Goal: Use online tool/utility: Use online tool/utility

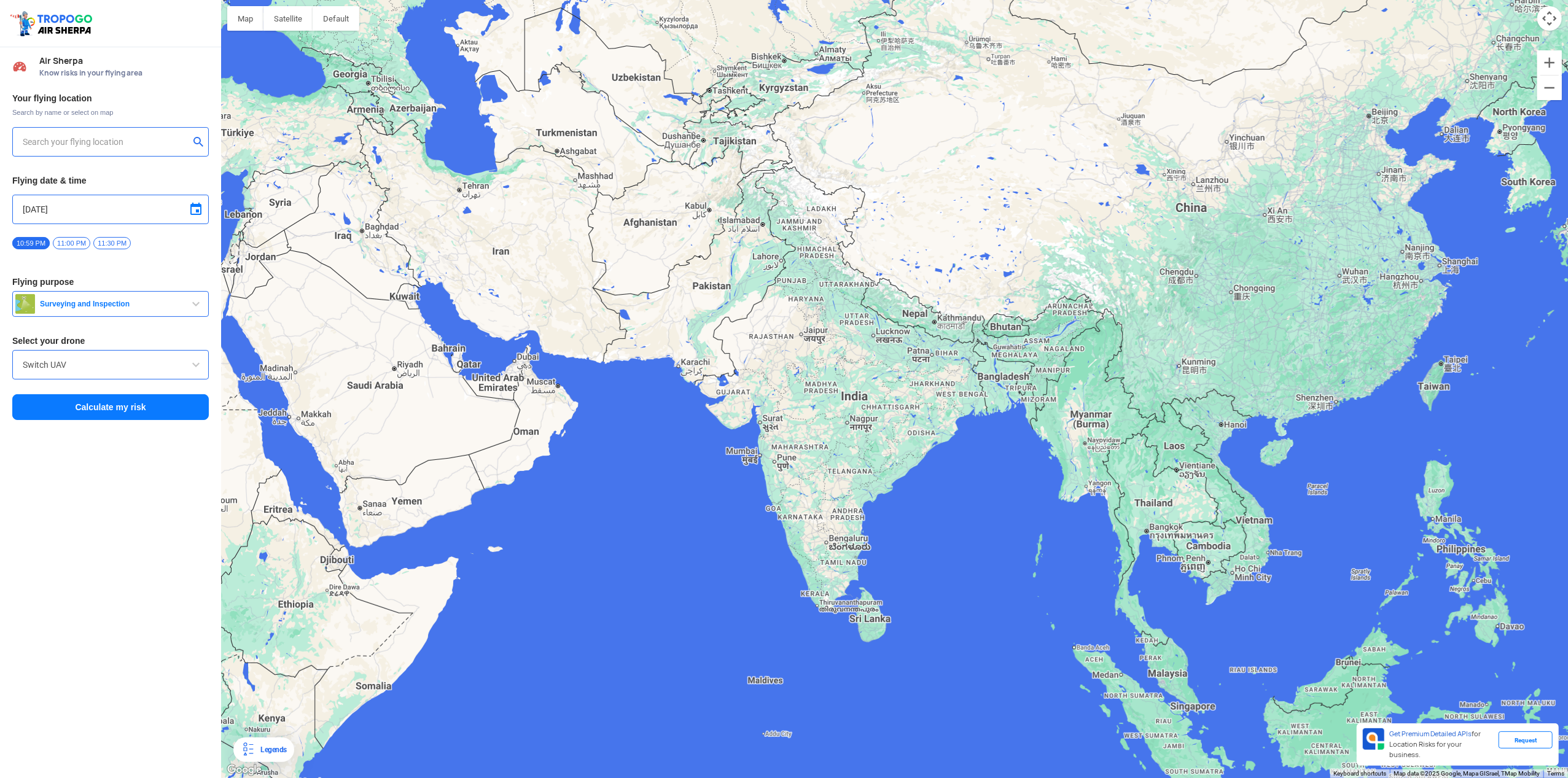
click at [149, 139] on input "text" at bounding box center [106, 142] width 166 height 15
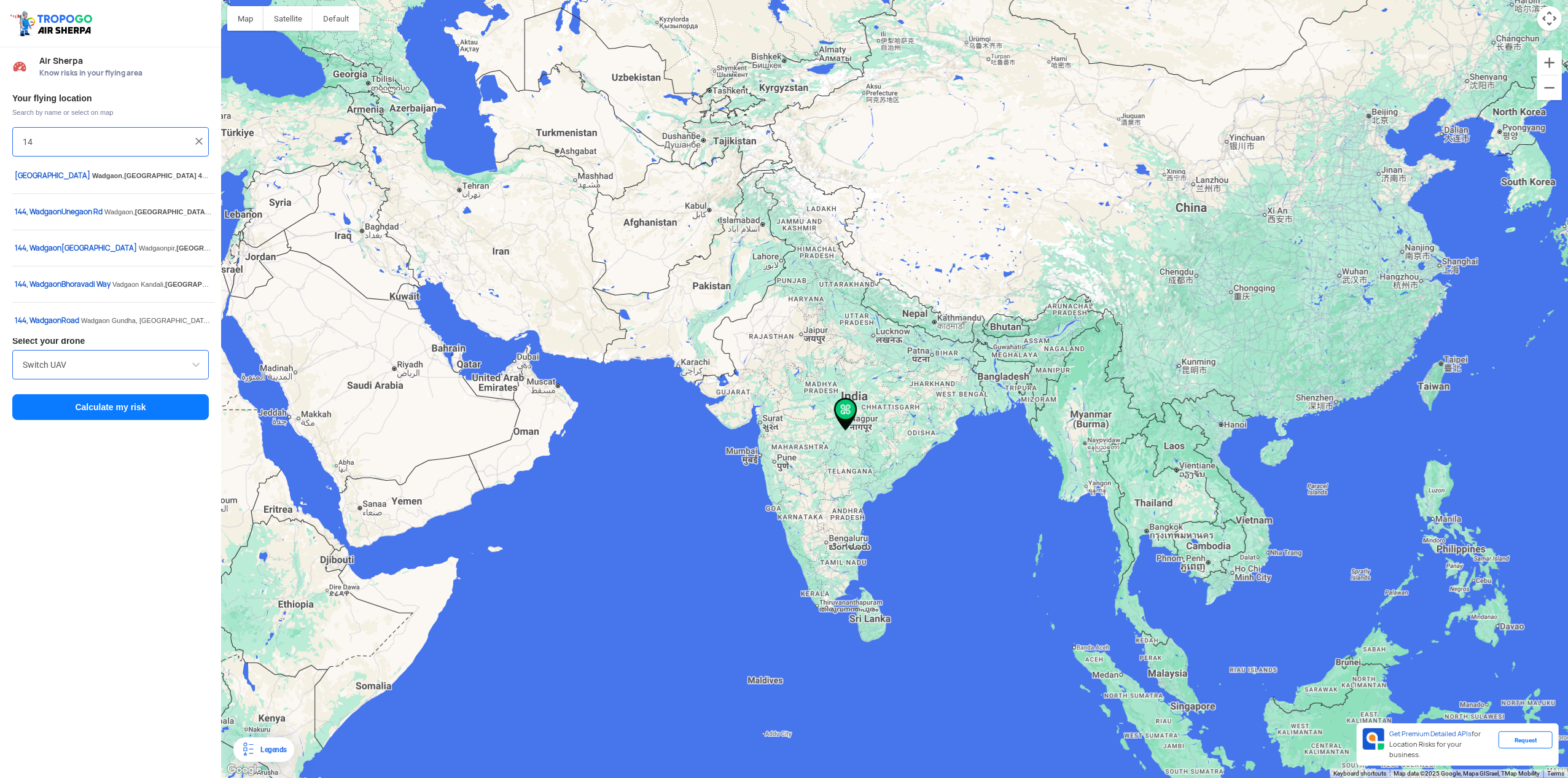
type input "1"
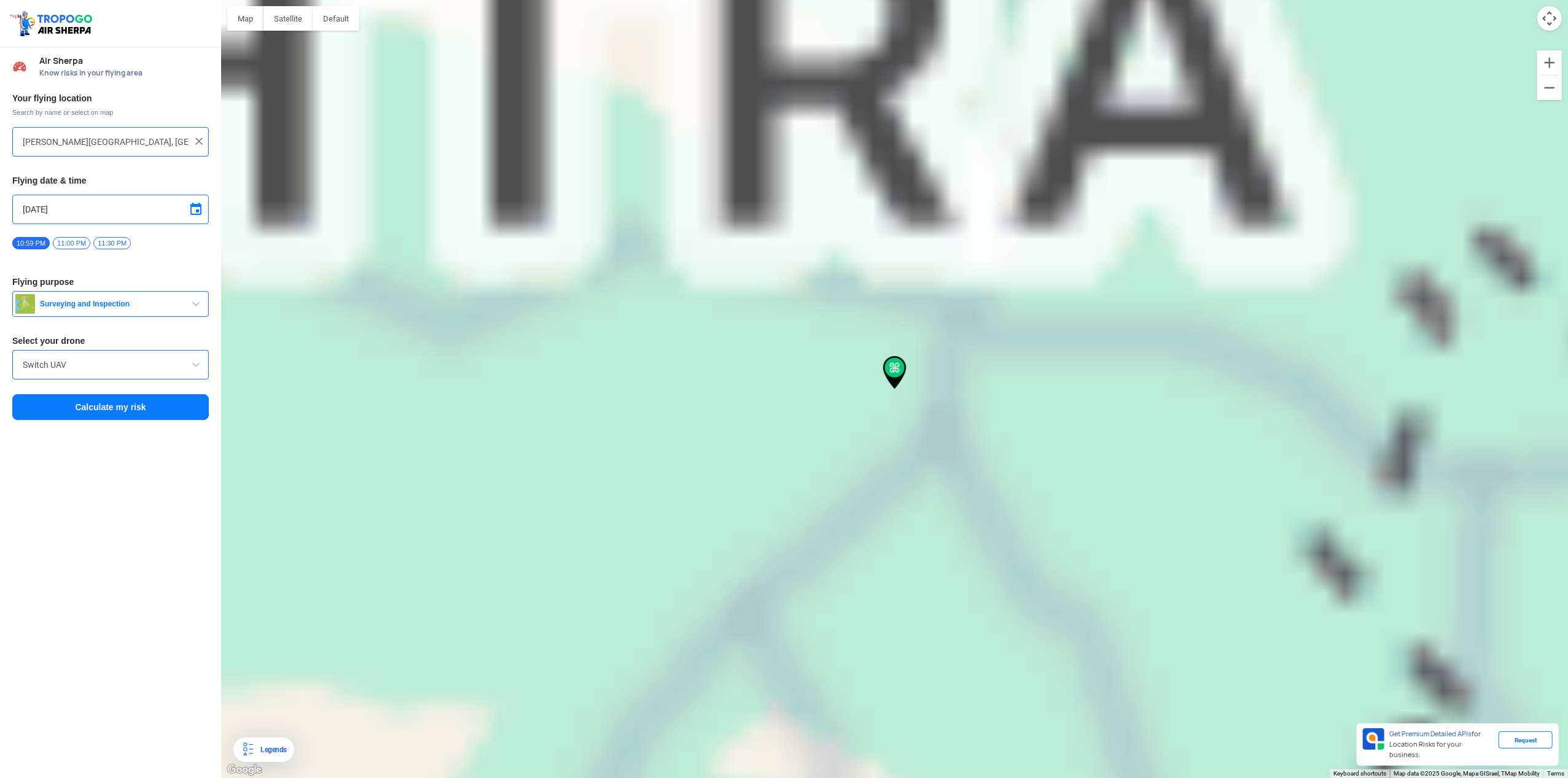
type input "Waman Nagar to [PERSON_NAME][GEOGRAPHIC_DATA], [GEOGRAPHIC_DATA], [GEOGRAPHIC_D…"
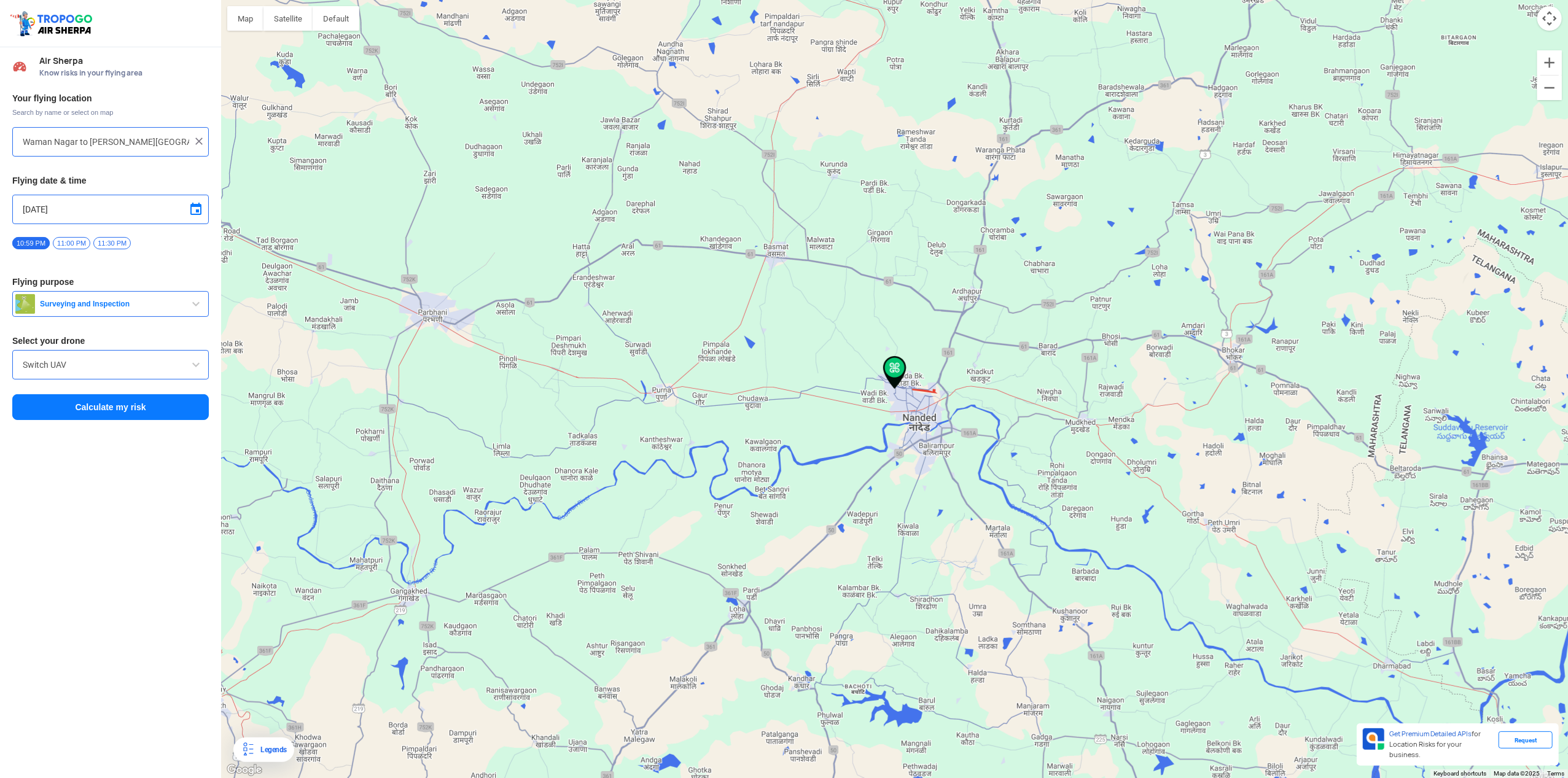
click at [175, 307] on span "Surveying and Inspection" at bounding box center [112, 304] width 153 height 10
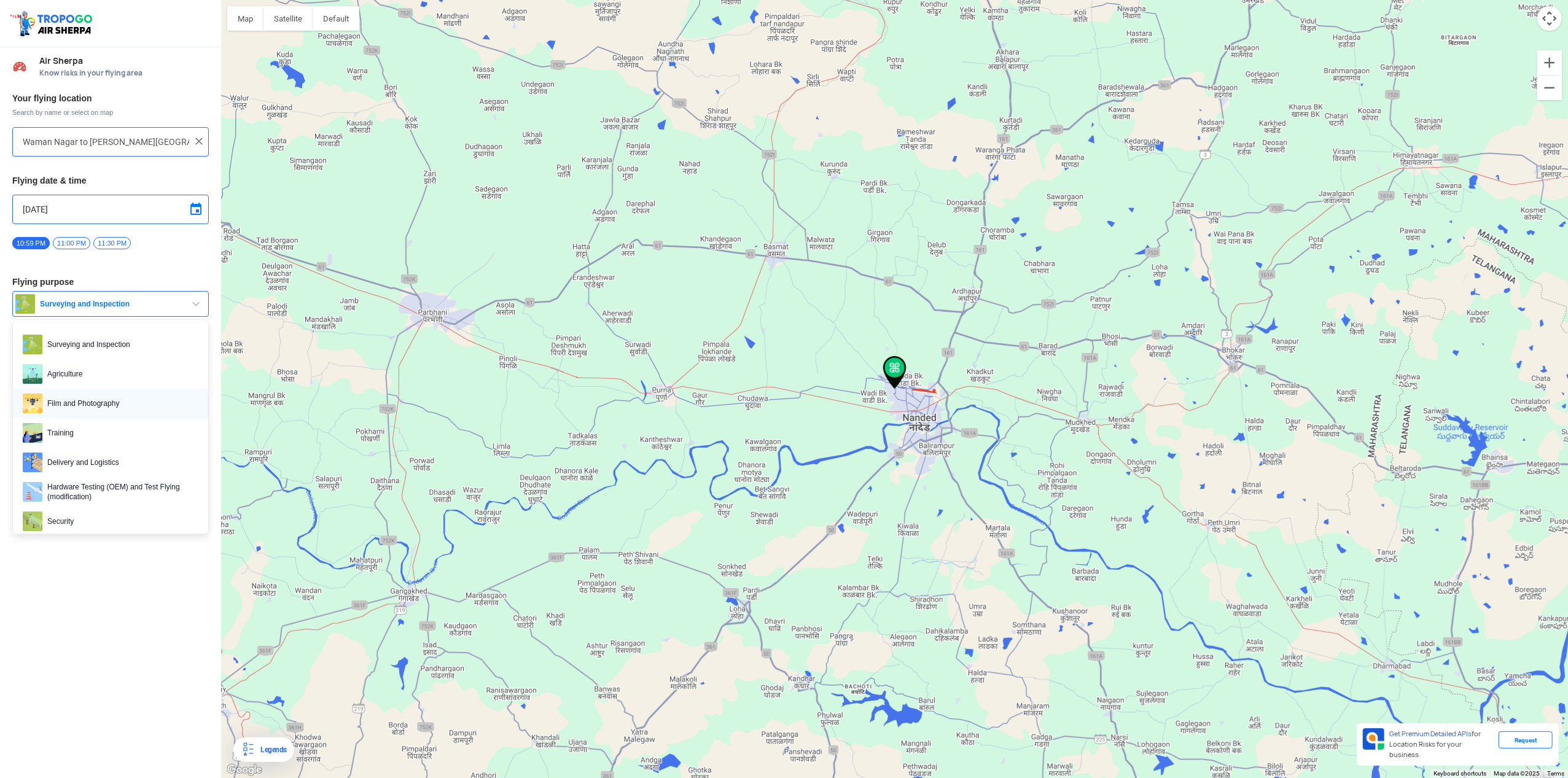
click at [168, 407] on span "Film and Photography" at bounding box center [120, 402] width 156 height 19
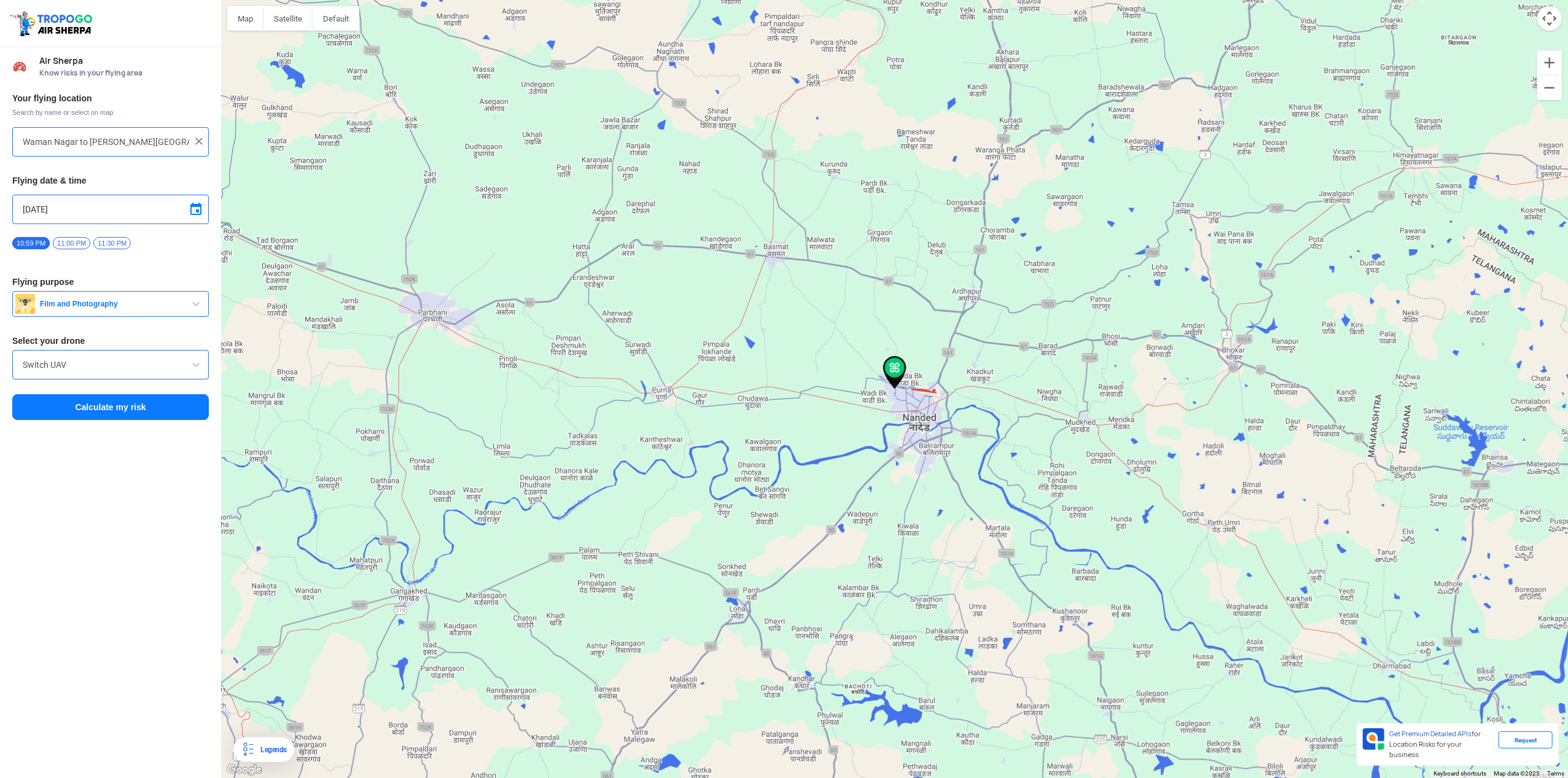
click at [201, 367] on span at bounding box center [196, 365] width 15 height 15
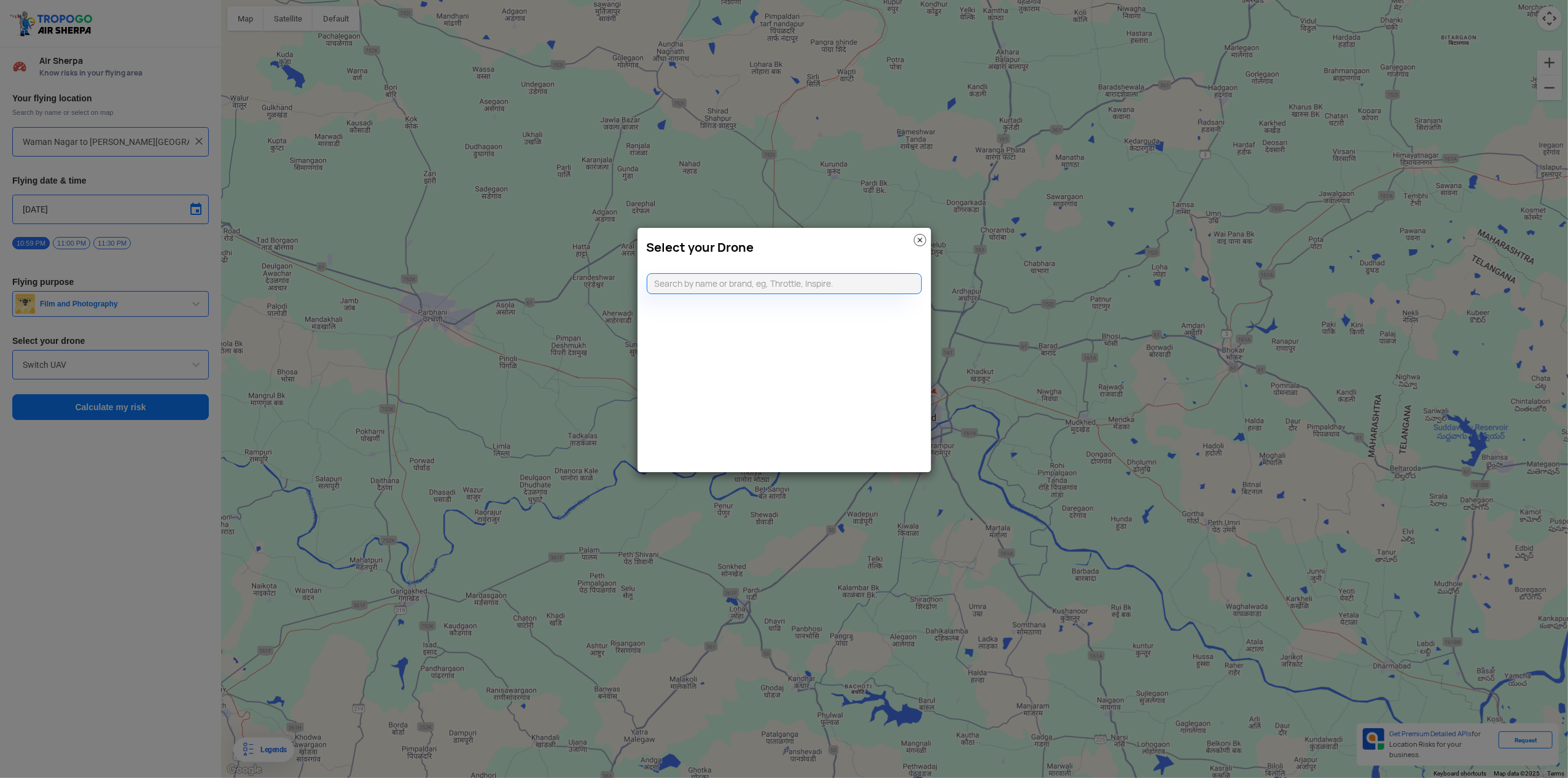
click at [917, 240] on img at bounding box center [920, 239] width 12 height 12
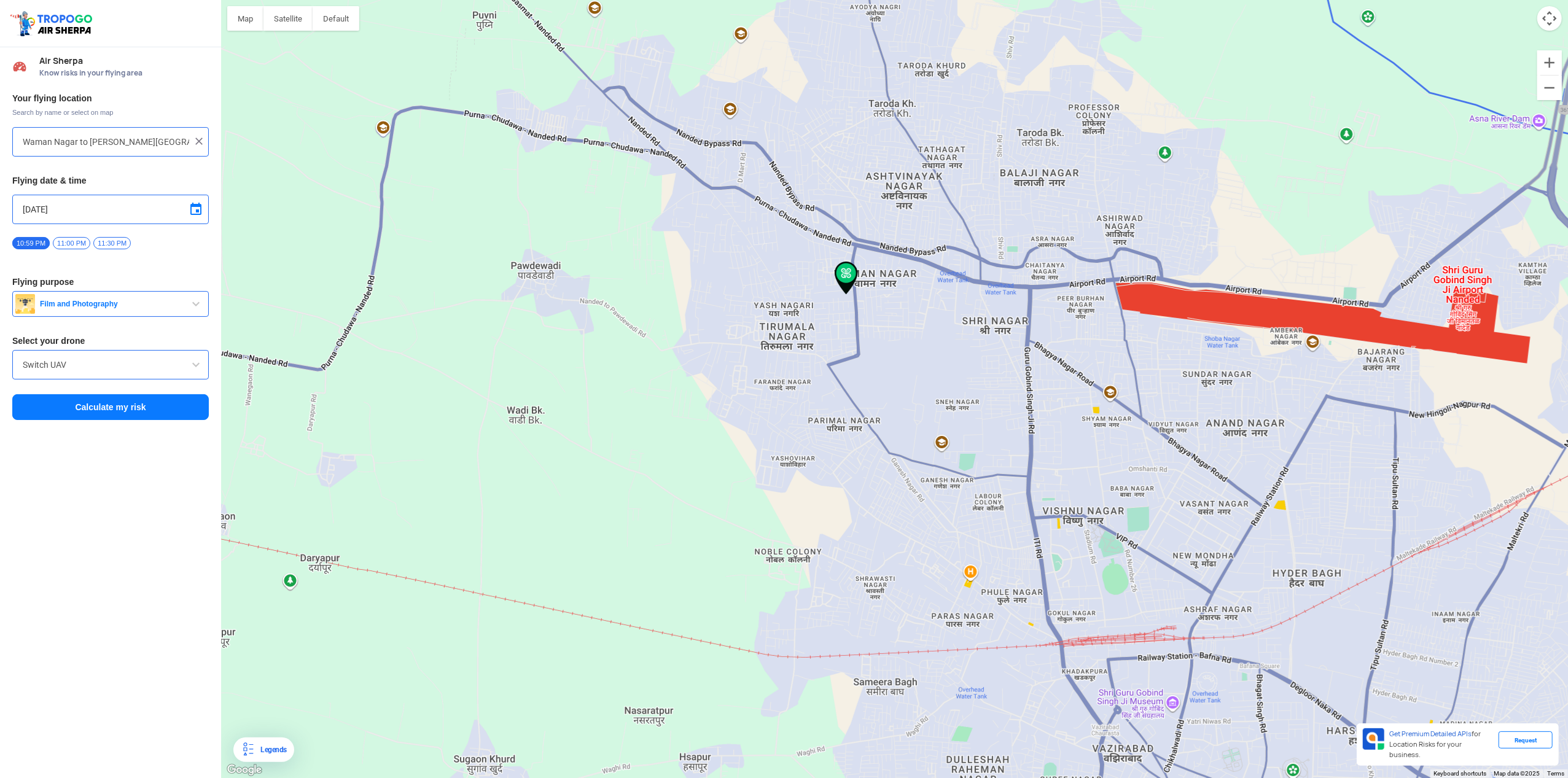
click at [129, 413] on button "Calculate my risk" at bounding box center [110, 407] width 197 height 26
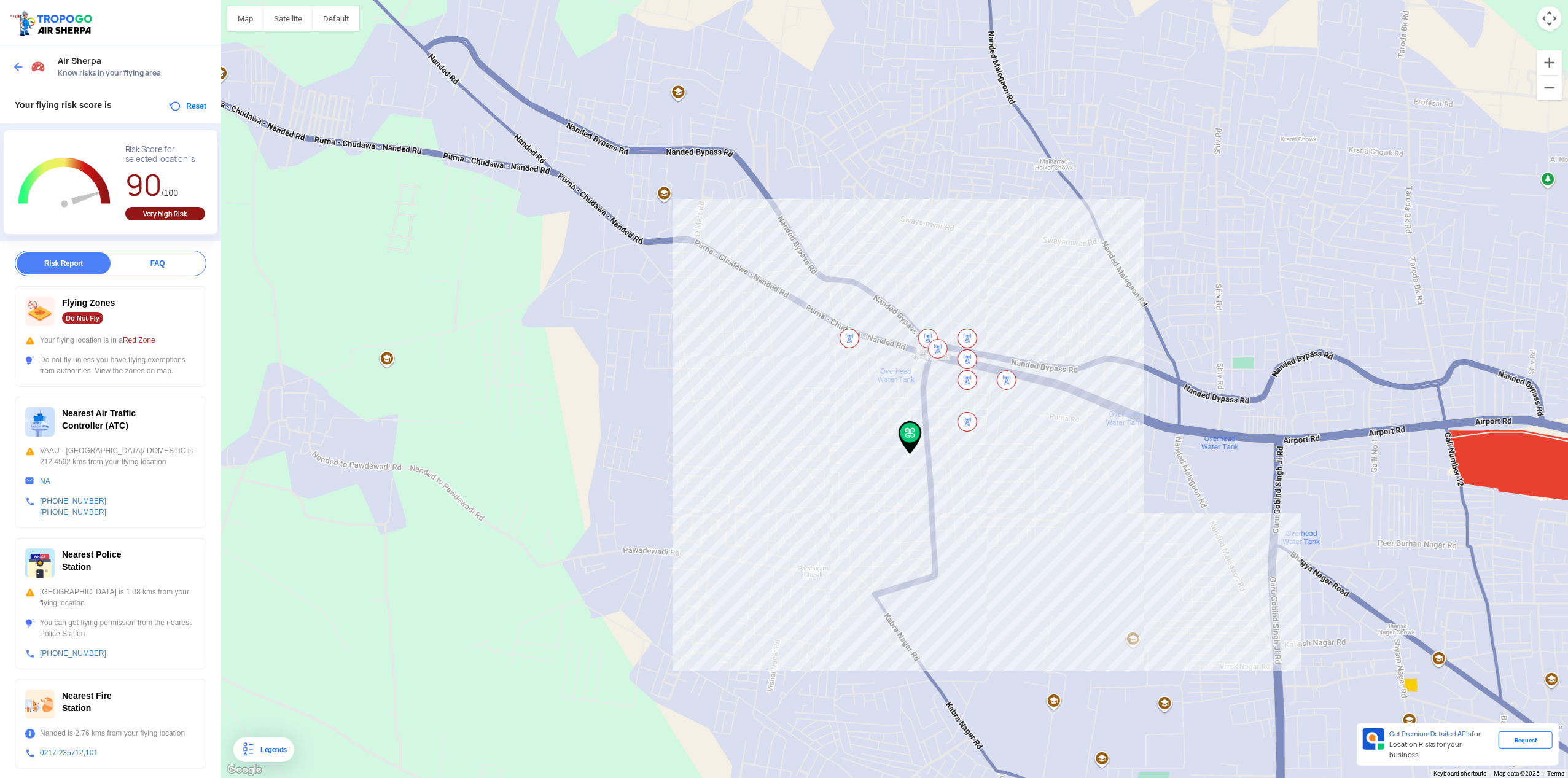
click at [199, 103] on button "Reset" at bounding box center [187, 106] width 39 height 15
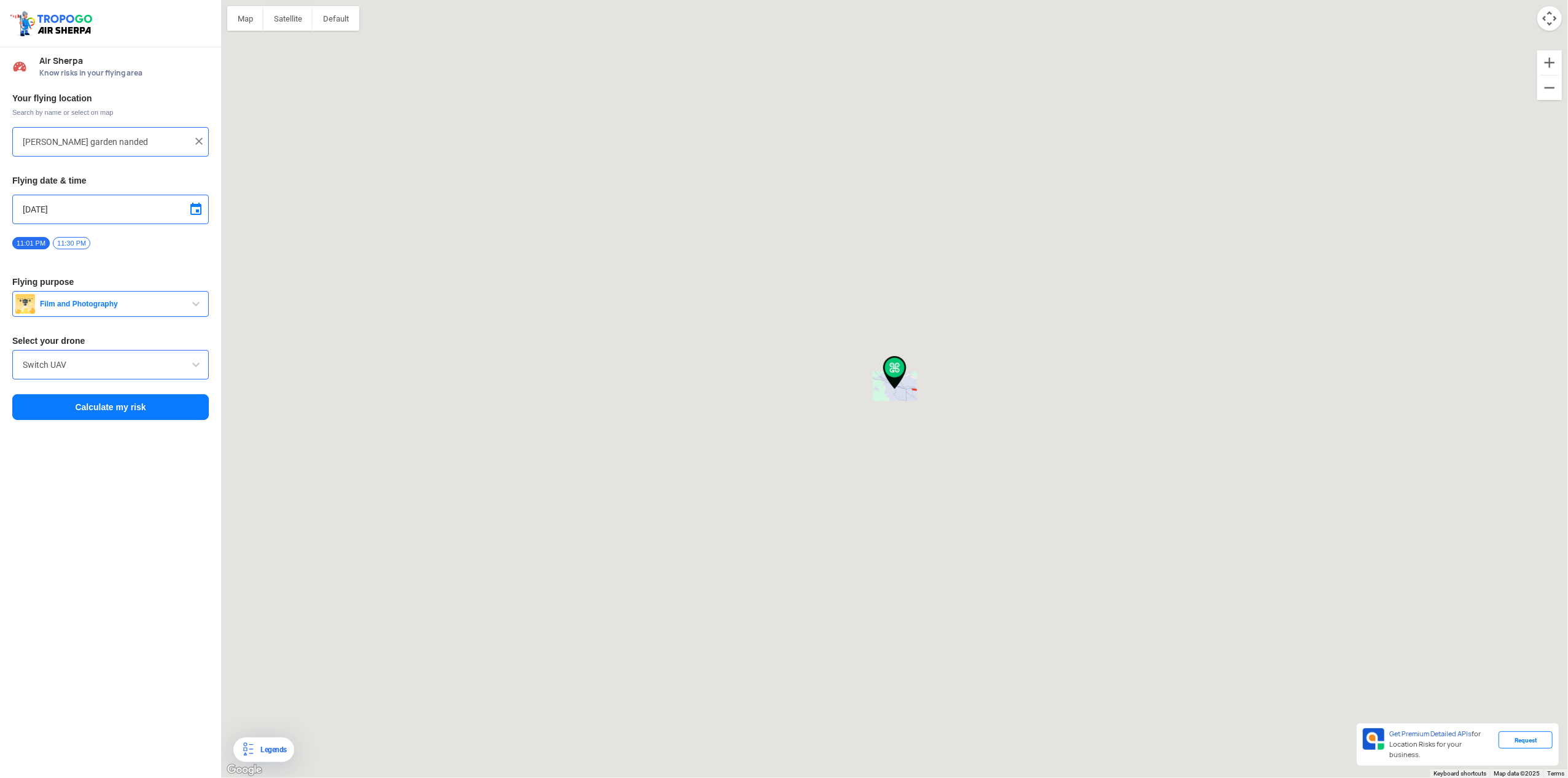
type input "Waman Nagar to [PERSON_NAME][GEOGRAPHIC_DATA], [GEOGRAPHIC_DATA], [GEOGRAPHIC_D…"
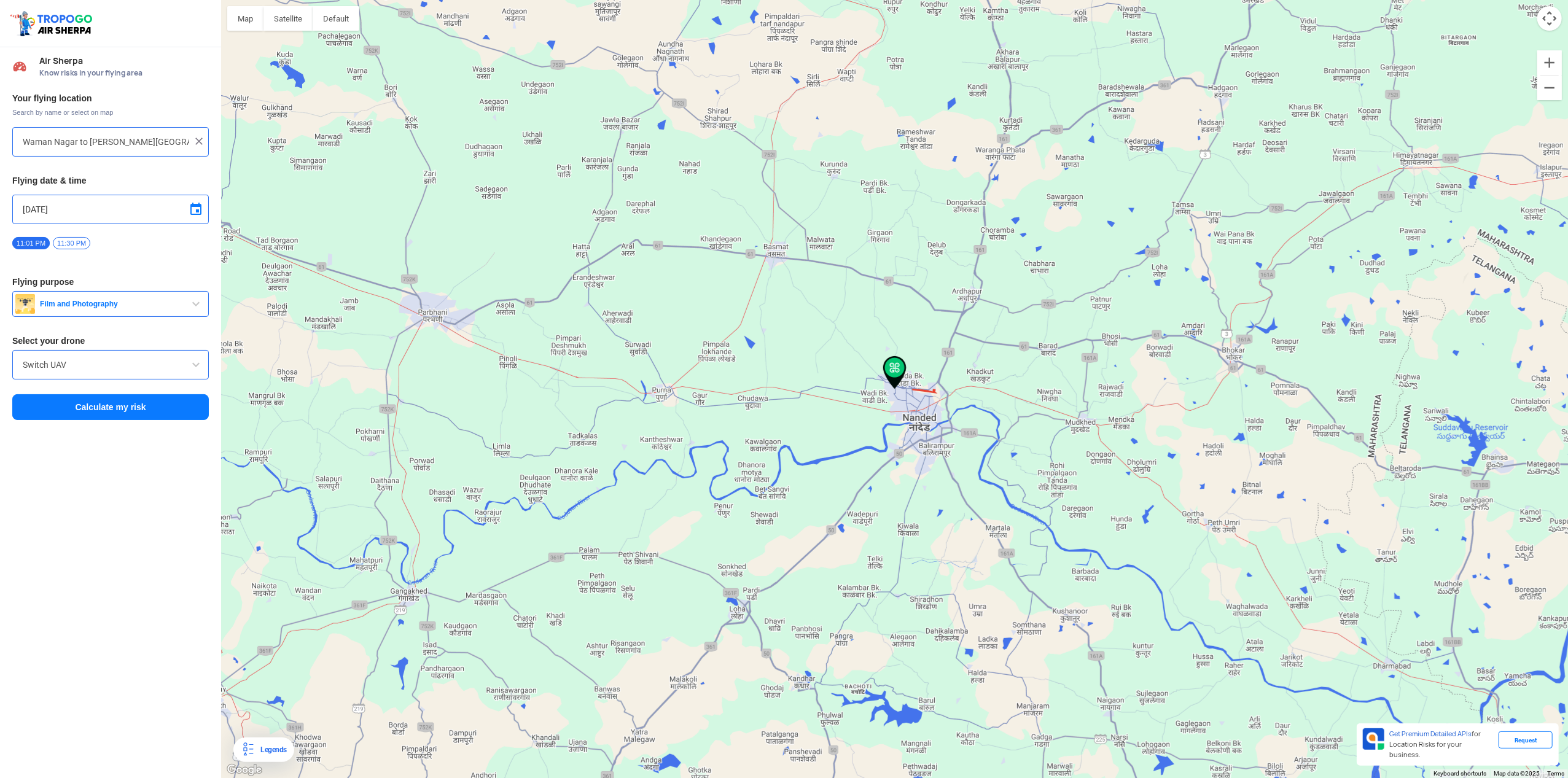
click at [187, 305] on span "Film and Photography" at bounding box center [112, 304] width 153 height 10
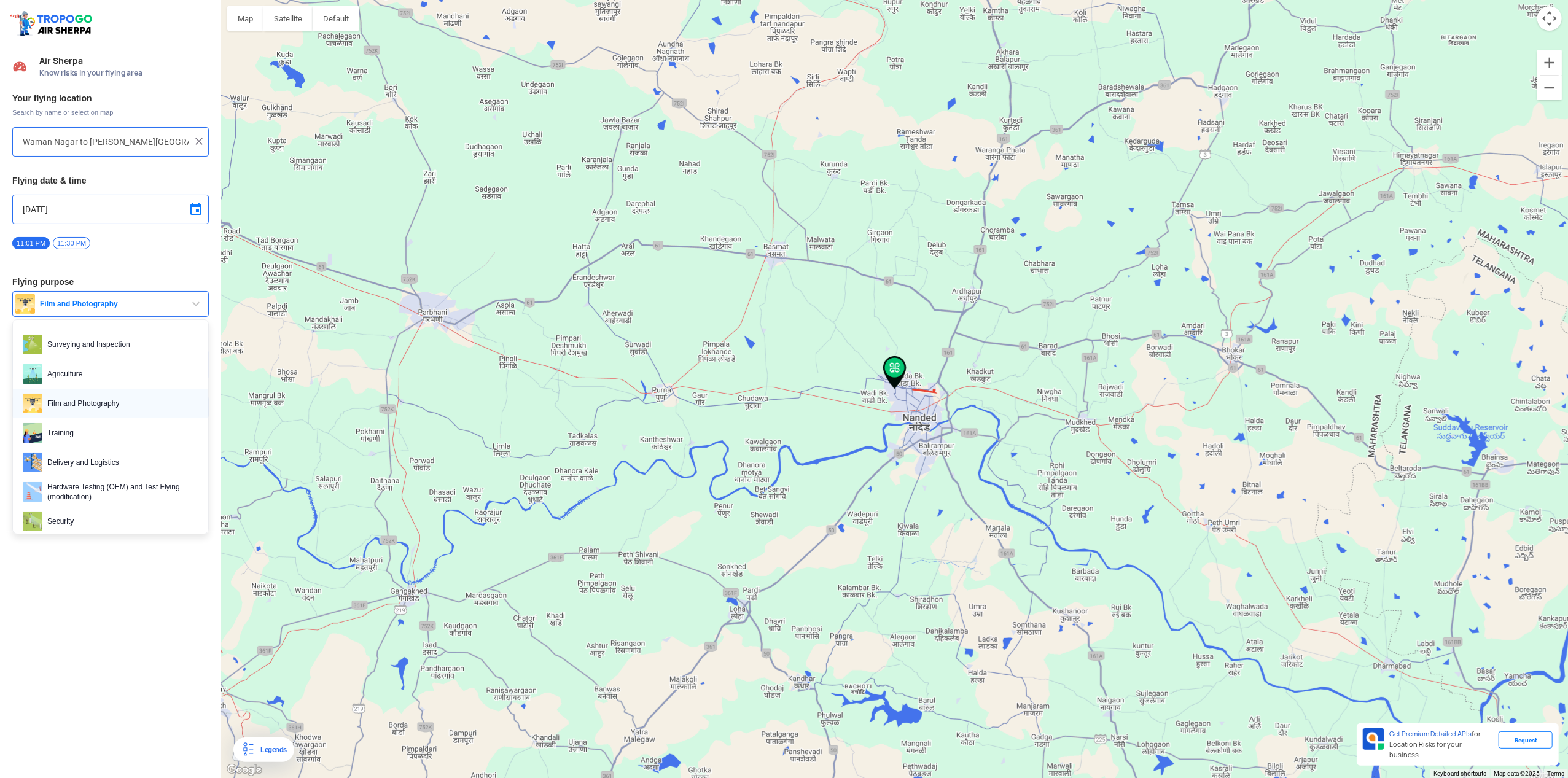
click at [141, 408] on span "Film and Photography" at bounding box center [120, 402] width 156 height 19
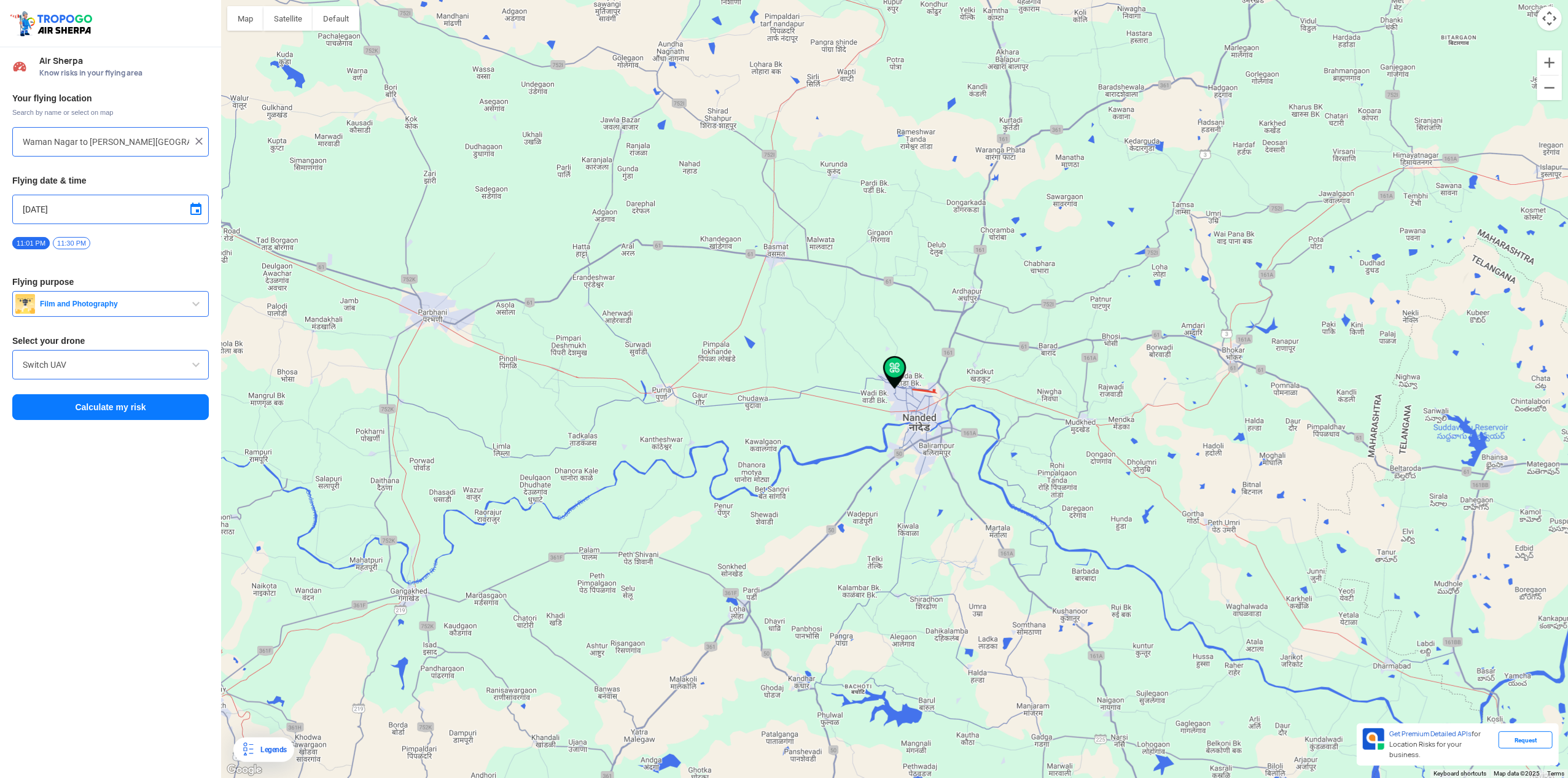
click at [198, 365] on span at bounding box center [196, 365] width 15 height 15
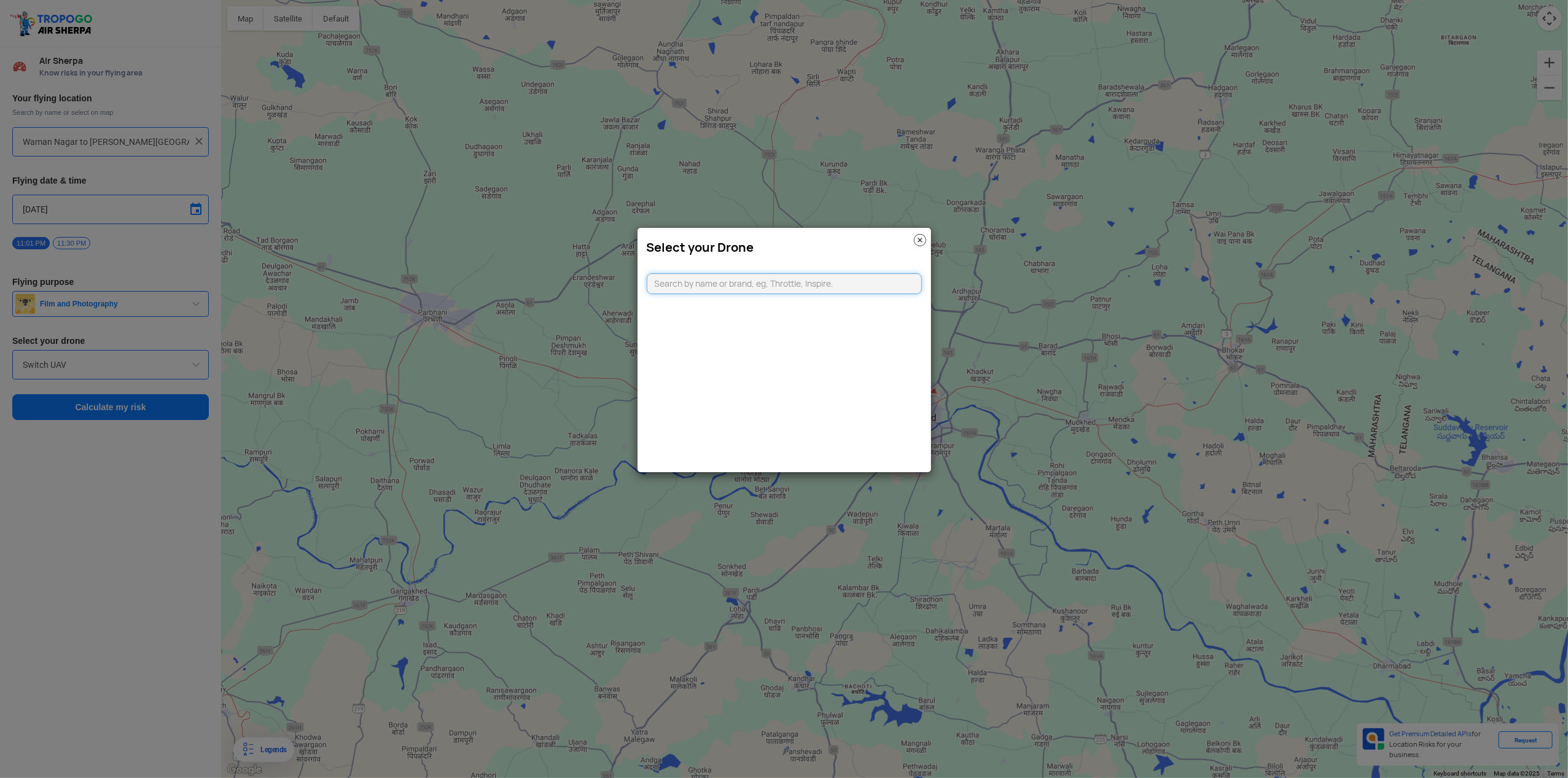
click at [717, 281] on input "text" at bounding box center [784, 283] width 275 height 21
type input "DJI"
click at [764, 364] on li "DJI Mavic Air" at bounding box center [784, 366] width 274 height 28
type input "DJI Mavic Air"
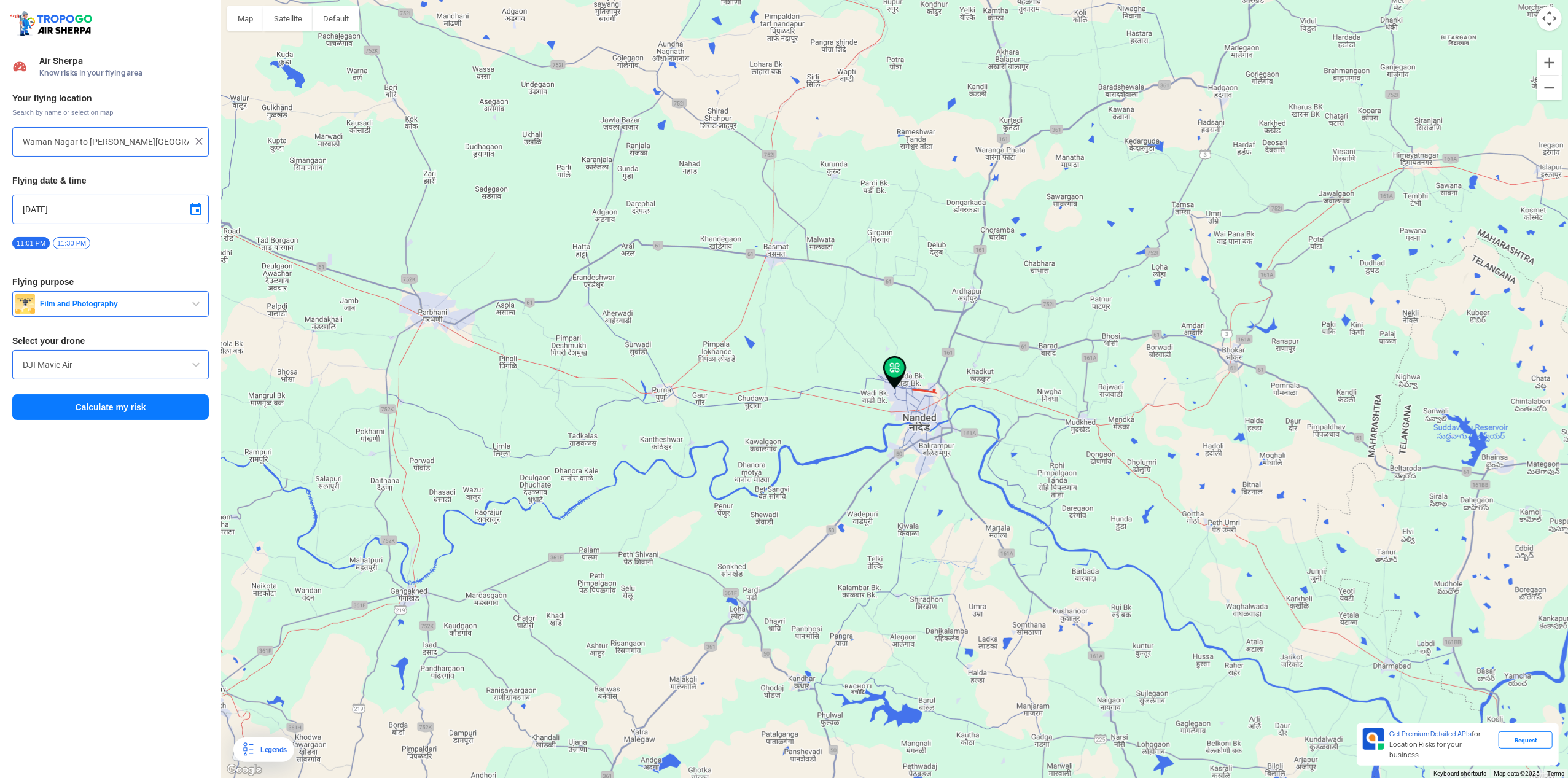
click at [140, 406] on button "Calculate my risk" at bounding box center [110, 407] width 197 height 26
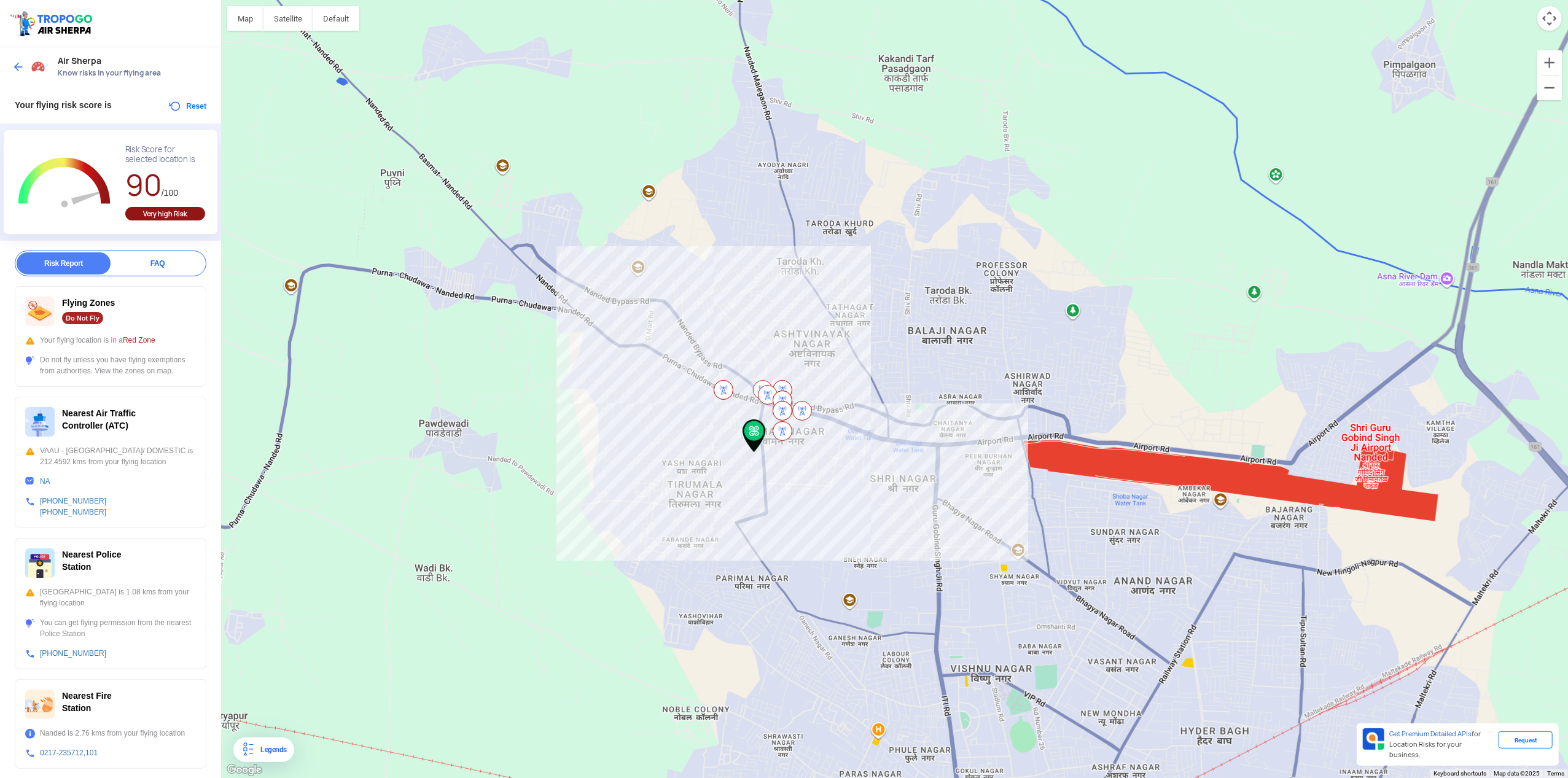
drag, startPoint x: 549, startPoint y: 346, endPoint x: 666, endPoint y: 431, distance: 144.6
click at [666, 431] on div at bounding box center [894, 389] width 1347 height 778
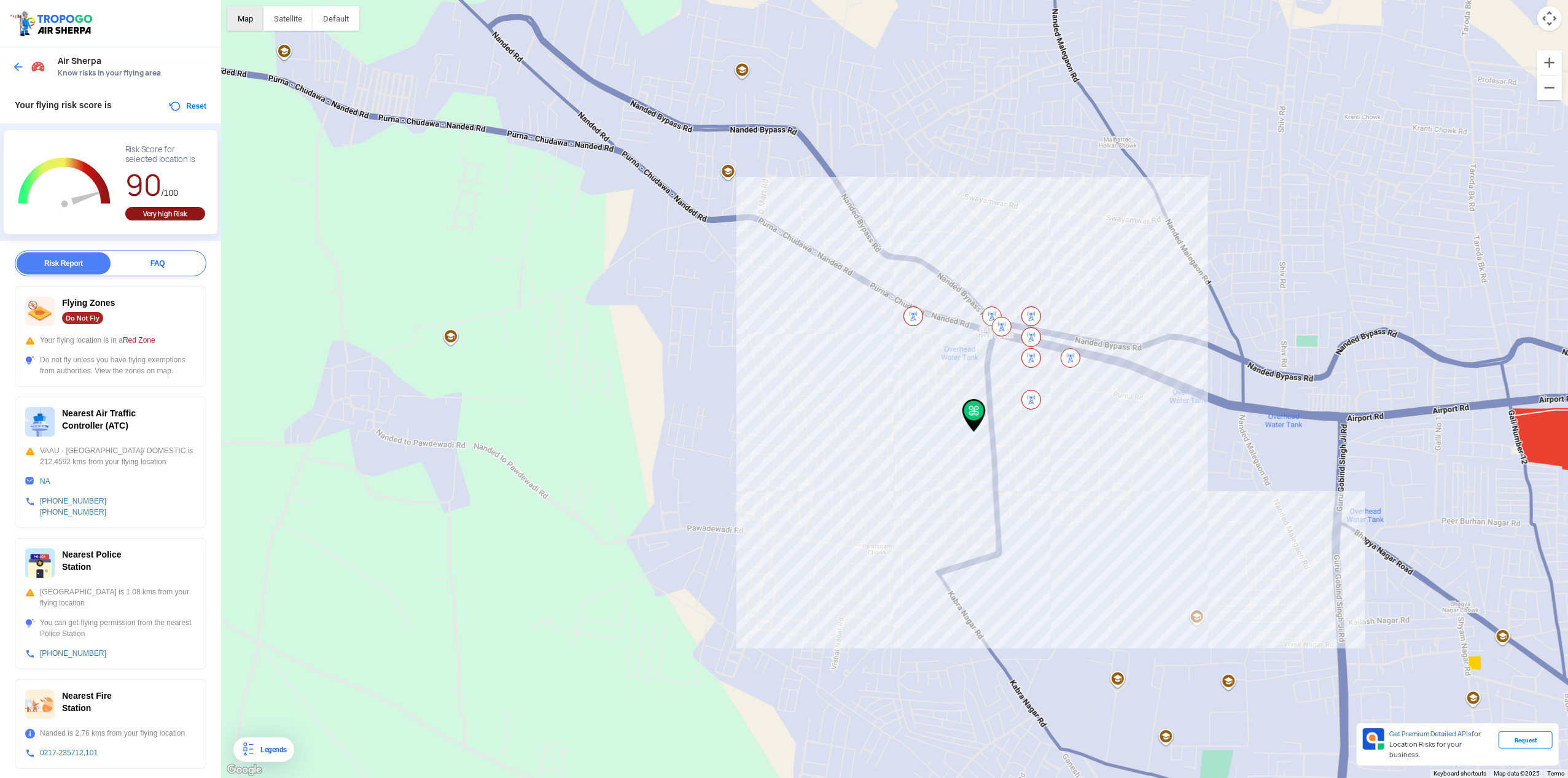
click at [246, 23] on button "Map" at bounding box center [245, 18] width 36 height 25
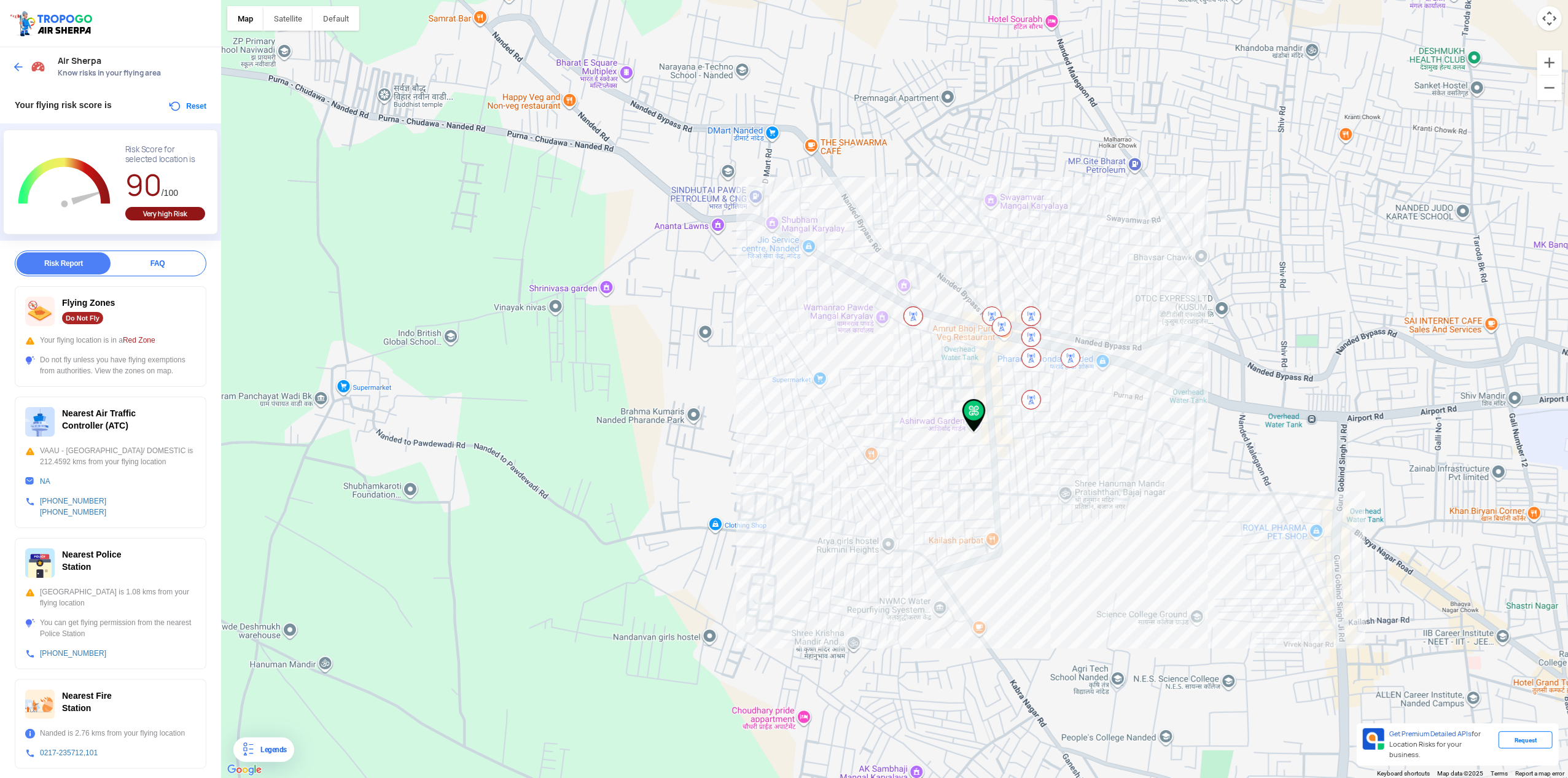
drag, startPoint x: 41, startPoint y: 616, endPoint x: 94, endPoint y: 628, distance: 54.3
click at [94, 628] on div "You can get flying permission from the nearest Police Station" at bounding box center [110, 628] width 171 height 22
copy div "You can get flying permission from the nearest Police Station"
click at [133, 641] on div "Nearest Police Station [GEOGRAPHIC_DATA] is 1.08 kms from your flying location …" at bounding box center [111, 604] width 192 height 131
drag, startPoint x: 41, startPoint y: 618, endPoint x: 85, endPoint y: 629, distance: 45.4
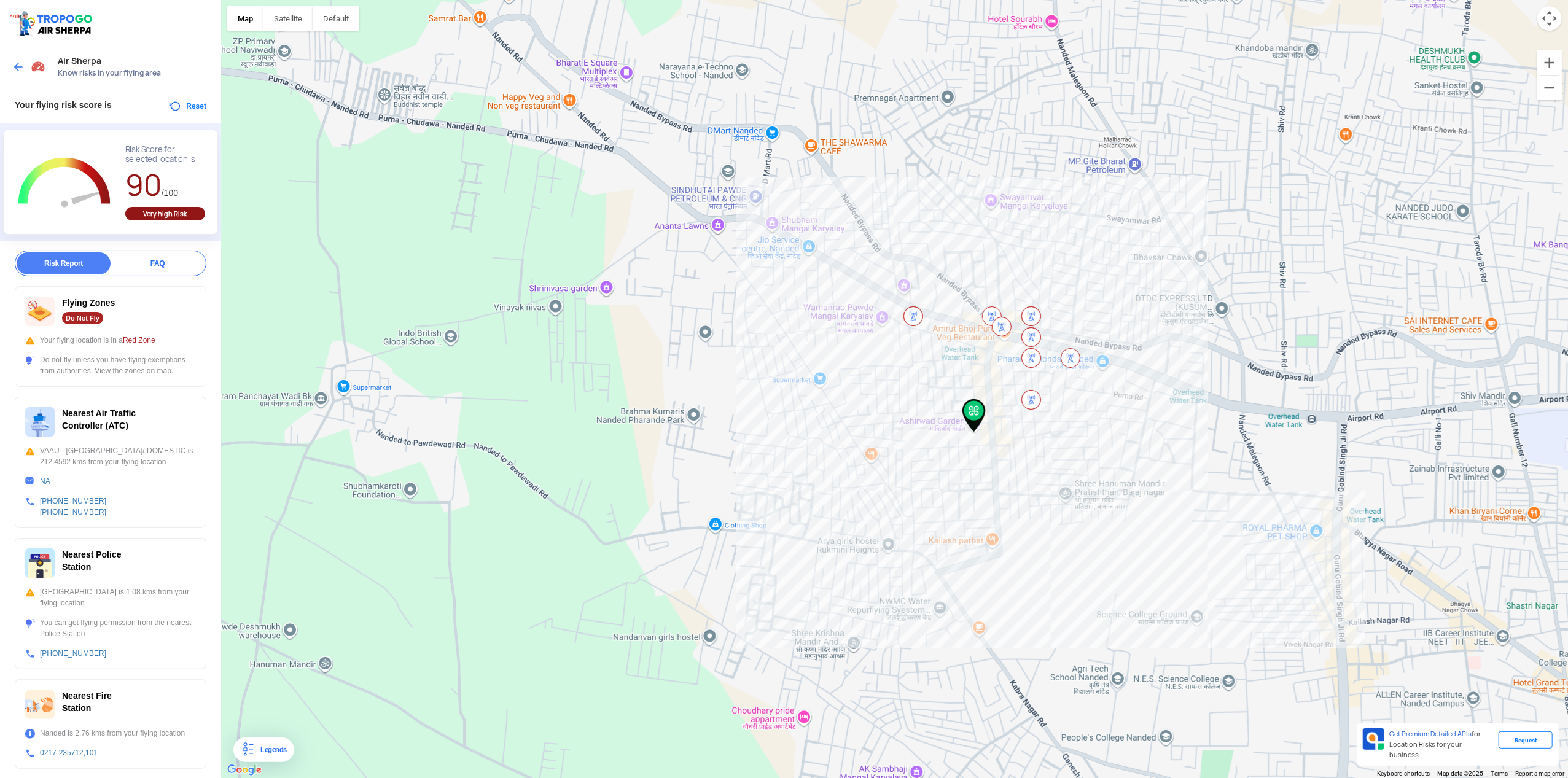
click at [85, 629] on div "You can get flying permission from the nearest Police Station" at bounding box center [110, 628] width 171 height 22
drag, startPoint x: 115, startPoint y: 626, endPoint x: 107, endPoint y: 624, distance: 8.2
click at [107, 624] on div "You can get flying permission from the nearest Police Station" at bounding box center [110, 628] width 171 height 22
click at [130, 619] on div "You can get flying permission from the nearest Police Station" at bounding box center [110, 628] width 171 height 22
